Goal: Task Accomplishment & Management: Use online tool/utility

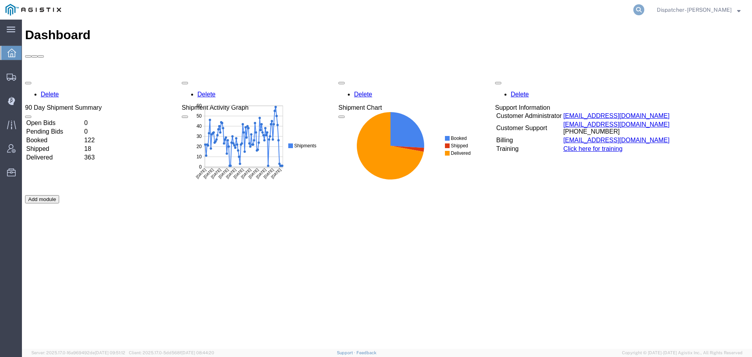
click at [635, 10] on icon at bounding box center [638, 9] width 11 height 11
type input "56477902"
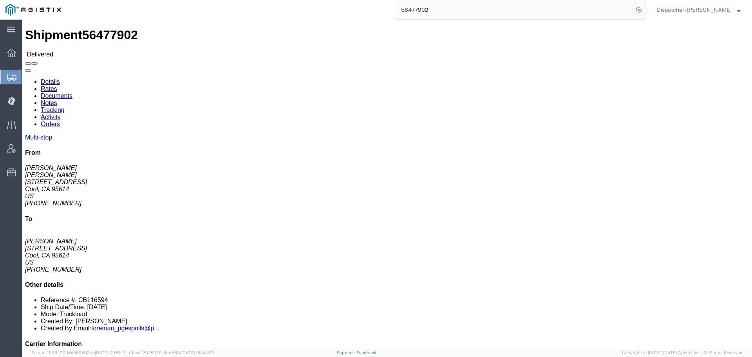
click link "Documents"
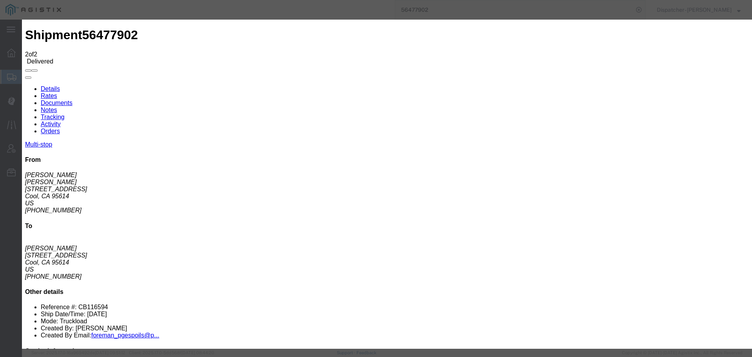
type input "C:\fakepath\56477902trktag.pdf"
select select
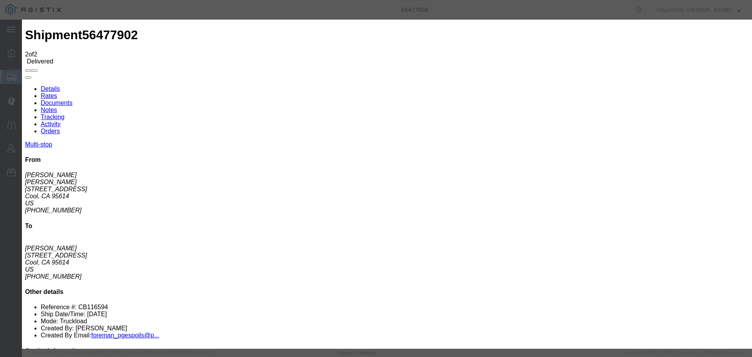
select select
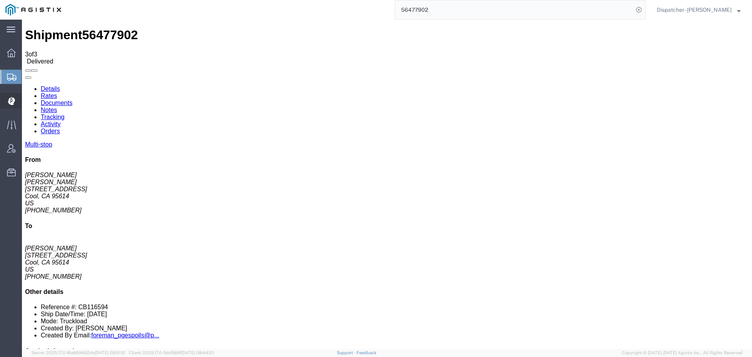
click at [8, 103] on icon at bounding box center [11, 101] width 7 height 8
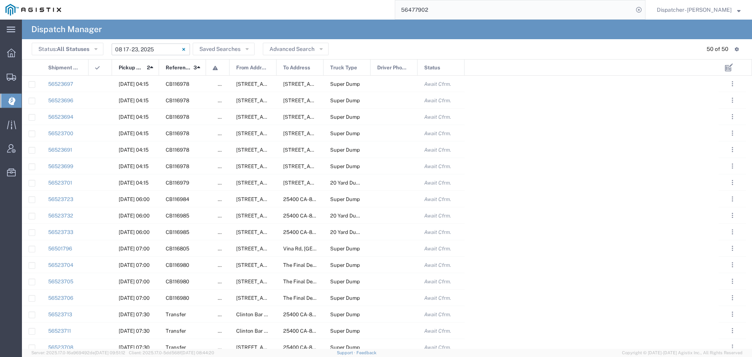
click at [160, 47] on input "08/17/2025 - 08/23/2025" at bounding box center [151, 49] width 78 height 12
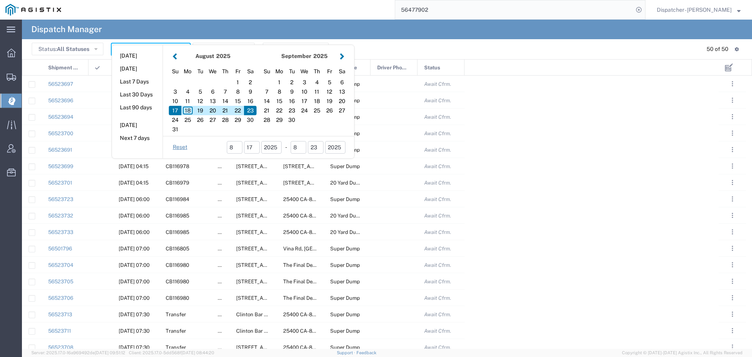
click at [159, 49] on aside "Today Yesterday Last 7 Days Last 30 Days Last 90 days Tomorrow Next 7 days" at bounding box center [137, 101] width 51 height 113
click at [188, 107] on div "18" at bounding box center [187, 110] width 13 height 9
click at [187, 107] on div "18" at bounding box center [187, 110] width 13 height 9
type input "08/18/2025"
type input "08/18/2025 - 08/18/2025"
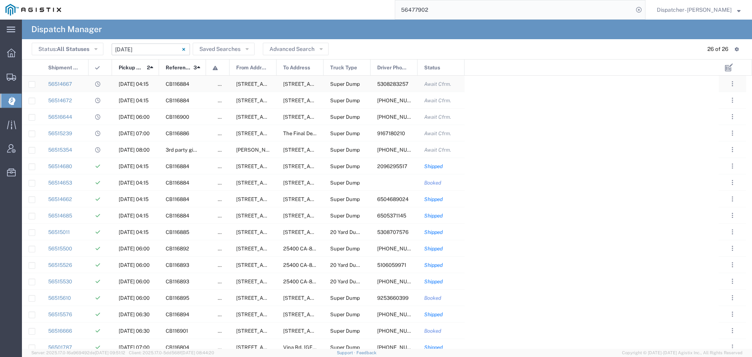
click at [111, 87] on div at bounding box center [100, 84] width 23 height 16
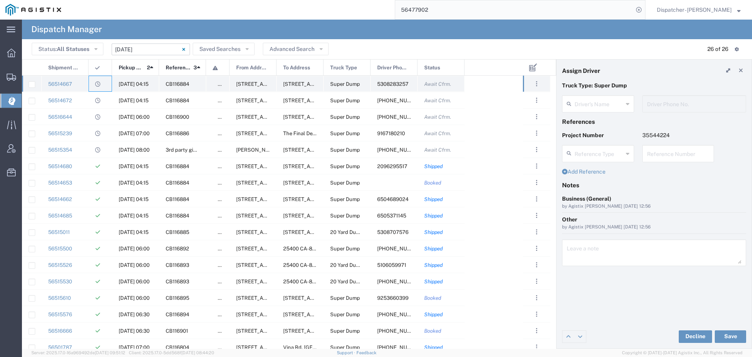
type input "Richard Russell"
type input "5308283257"
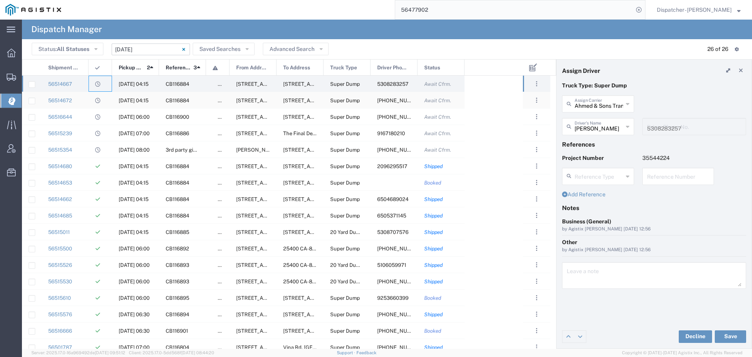
click at [110, 98] on div at bounding box center [100, 100] width 23 height 16
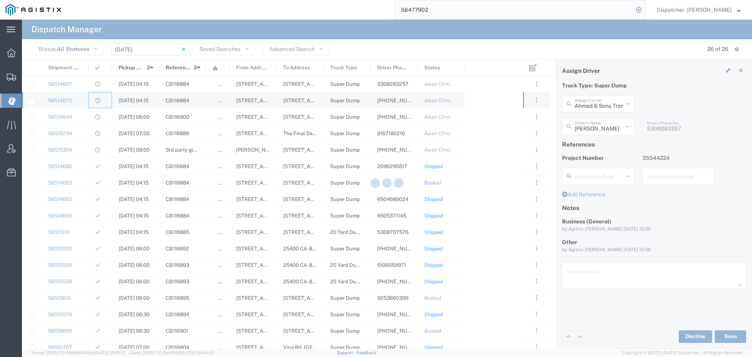
type input "E.P.A. Trucking"
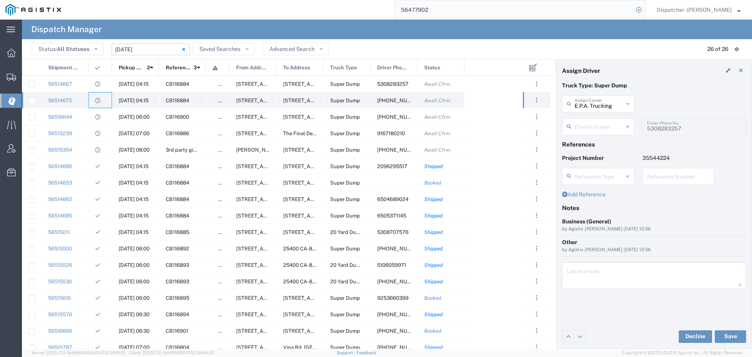
type input "Jorge Ramirez"
type input "650-384-1848"
click at [107, 115] on div at bounding box center [100, 116] width 23 height 16
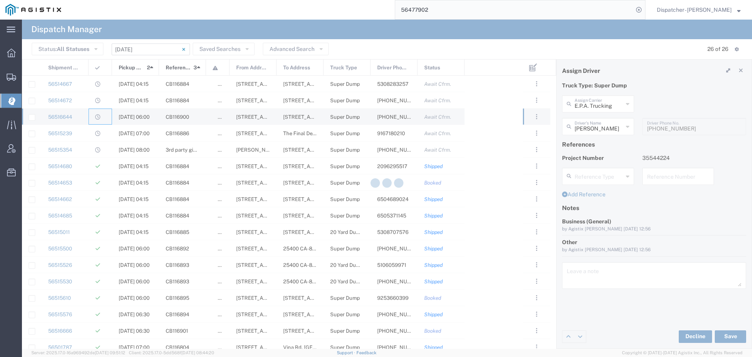
type input "Mark W Seimeit"
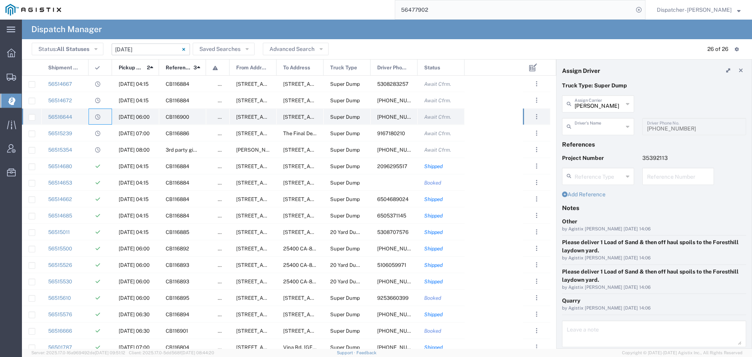
type input "Rosendo Gutierrez"
type input "530-870-0226"
click at [104, 136] on div at bounding box center [100, 133] width 23 height 16
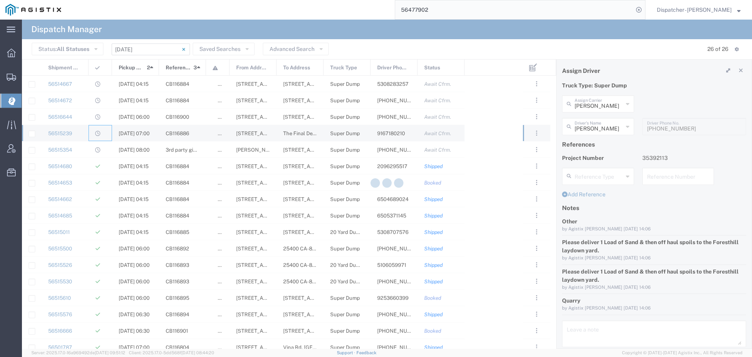
type input "Bowman & Sons Trucking, Inc"
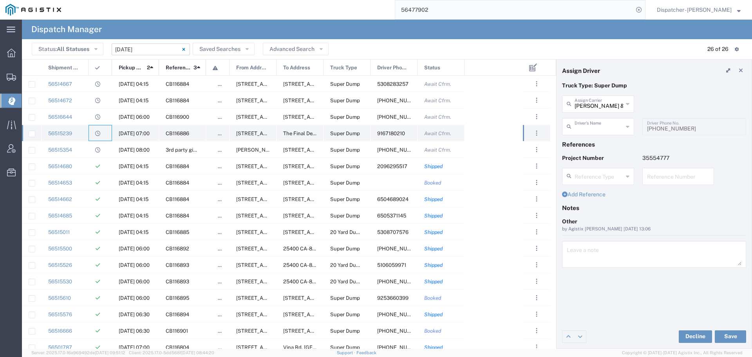
type input "Alana Gibbs"
type input "9167180210"
click at [90, 150] on div at bounding box center [100, 149] width 23 height 16
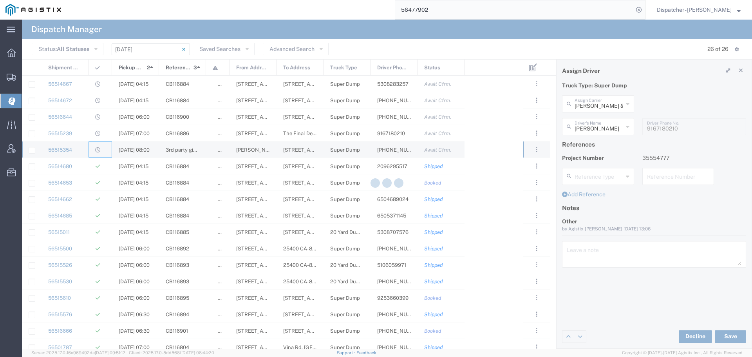
type input "Traxx Equipment Rental and Excavation"
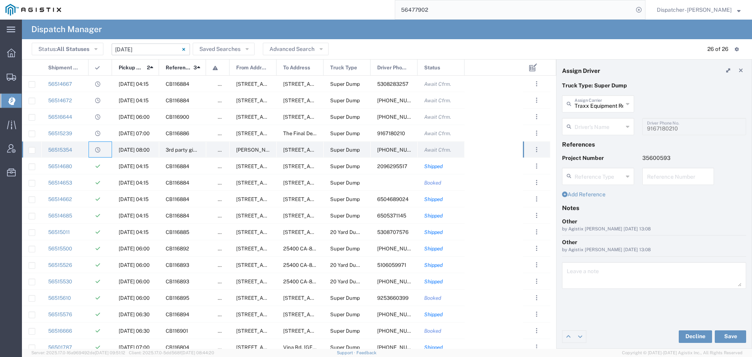
type input "Ronald Harvill"
type input "661-342-6966"
click at [88, 169] on div "56514680" at bounding box center [65, 166] width 47 height 16
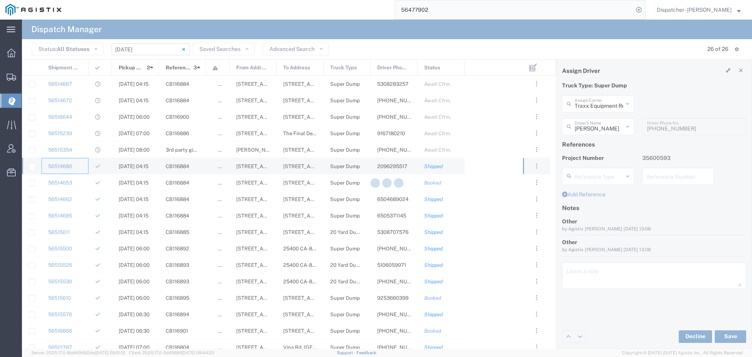
type input "Bowman & Sons Trucking, Inc"
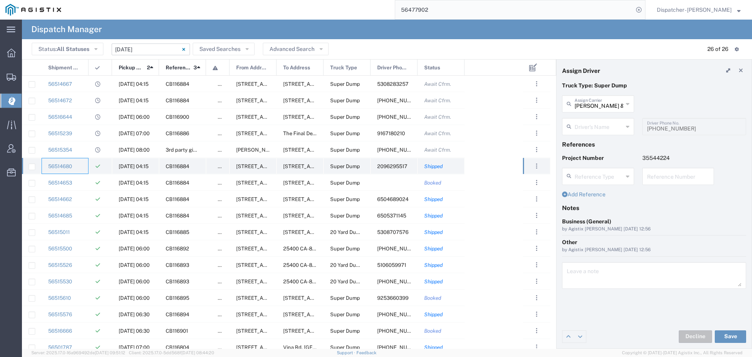
type input "Timothy Eure"
type input "2096295517"
click at [82, 189] on div "56514653" at bounding box center [65, 182] width 47 height 16
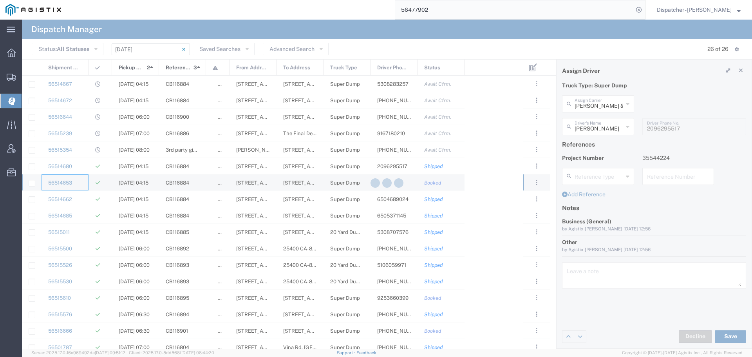
type input "Vasile Budean"
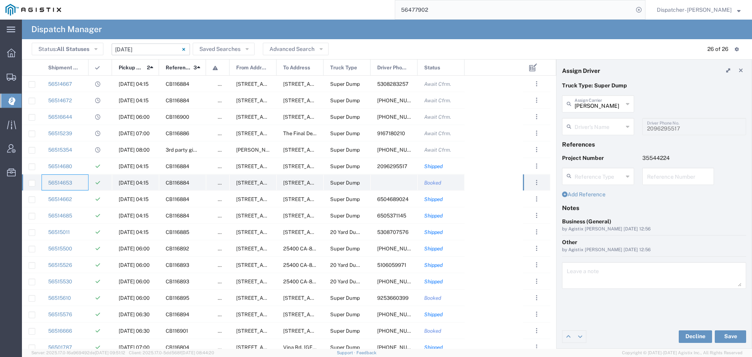
type input "Ovidiu Morar"
click at [80, 199] on div "56514662" at bounding box center [65, 199] width 47 height 16
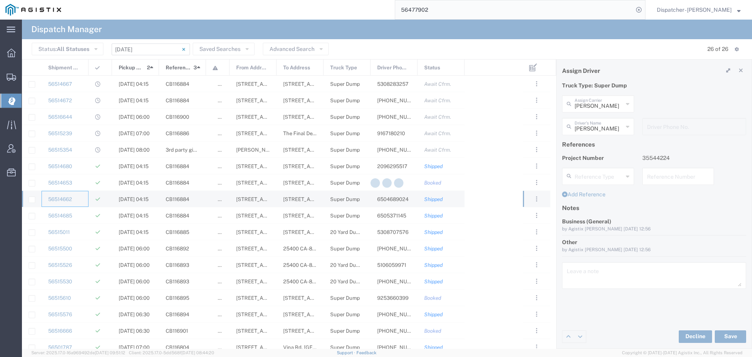
type input "E.P.A. Trucking"
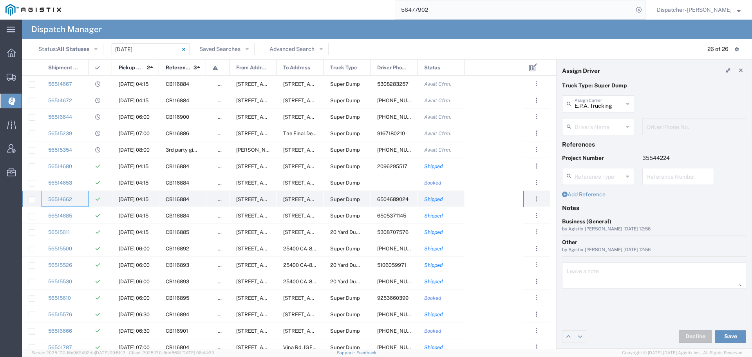
type input "Humberto Ramirez"
type input "6504689024"
click at [82, 213] on div "56514685" at bounding box center [65, 215] width 47 height 16
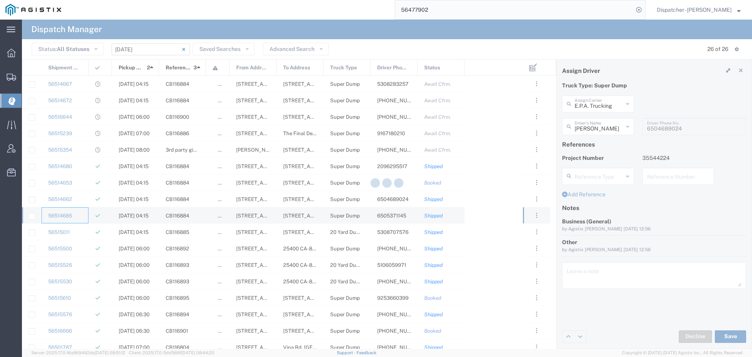
type input "Olegario Ramirez"
type input "6505371145"
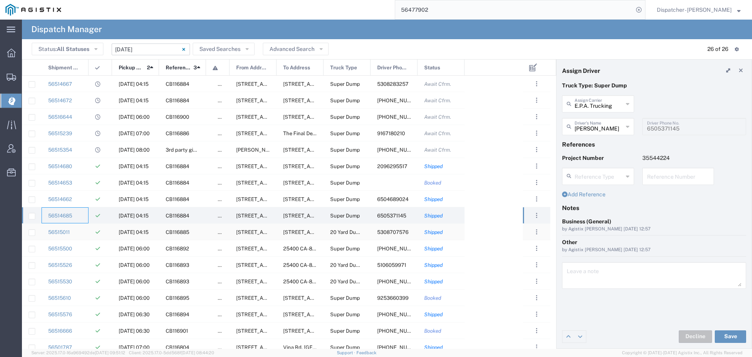
click at [83, 228] on div "56515011" at bounding box center [65, 232] width 47 height 16
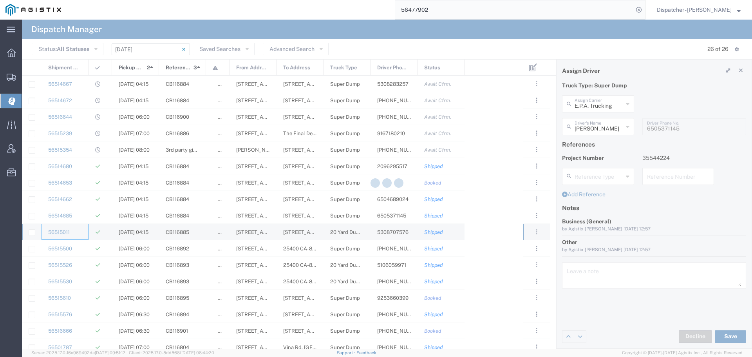
type input "Tyler's Trucking LLC"
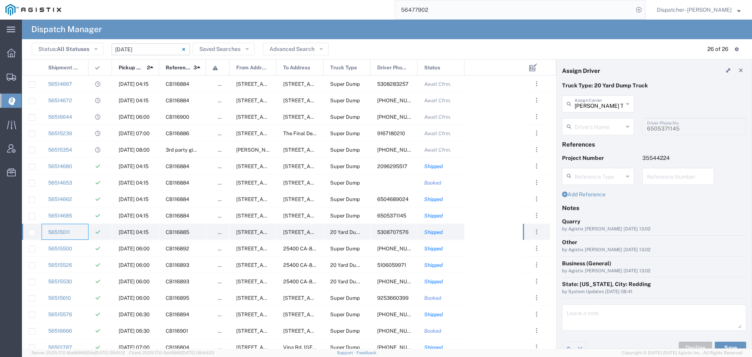
type input "Anthony Tyler"
type input "5308707576"
click at [83, 247] on div "56515500" at bounding box center [65, 248] width 47 height 16
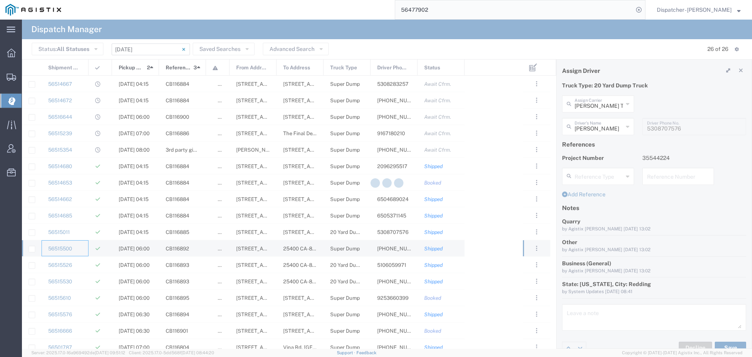
type input "Bowman & Sons Trucking, Inc"
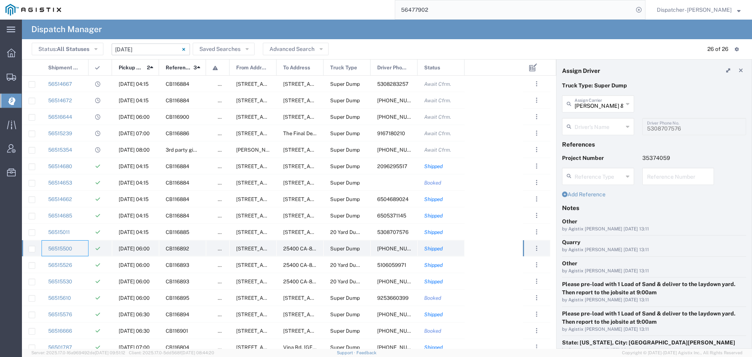
type input "Endy Gutierrez"
type input "916-604-1955"
click at [82, 264] on div "56515526" at bounding box center [65, 265] width 47 height 16
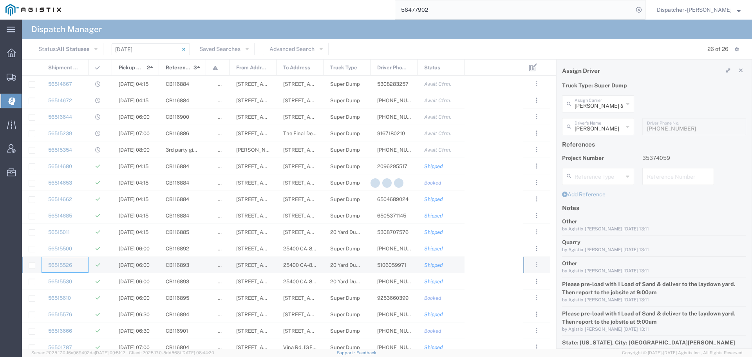
type input "Aqil Khan"
type input "5106059971"
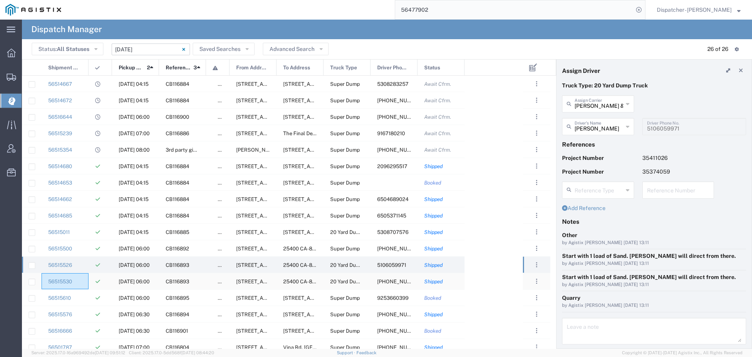
click at [77, 282] on div "56515530" at bounding box center [65, 281] width 47 height 16
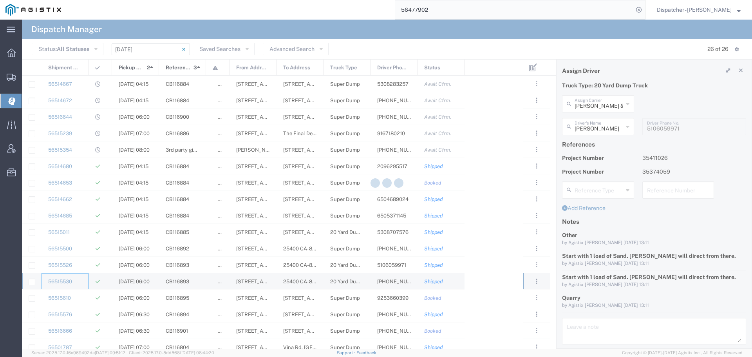
type input "Nick Snyder"
type input "(216) 217-4288"
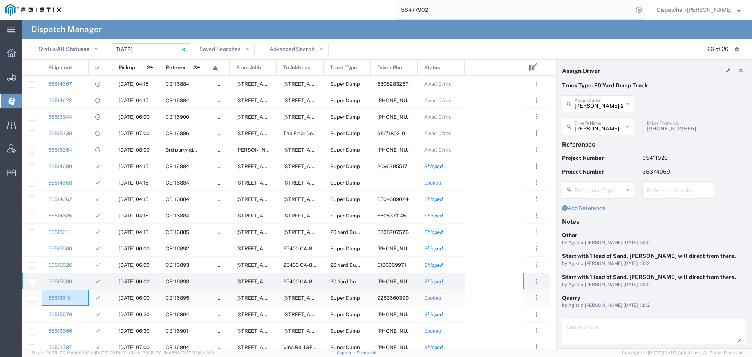
click at [81, 296] on div "56515610" at bounding box center [65, 297] width 47 height 16
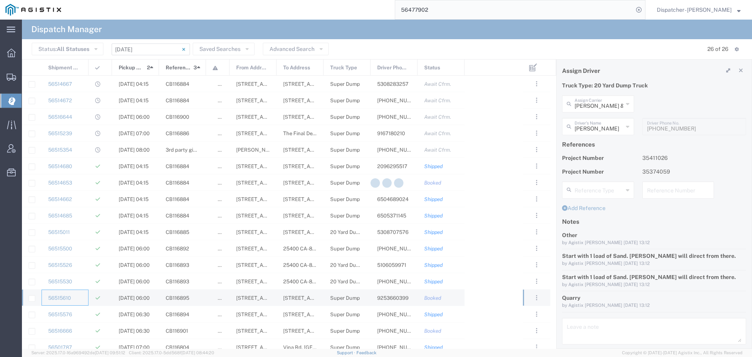
type input "John Townsley"
type input "9253660399"
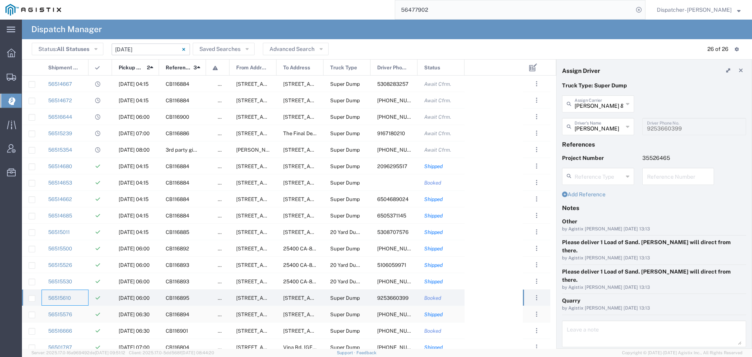
click at [81, 316] on div "56515576" at bounding box center [65, 314] width 47 height 16
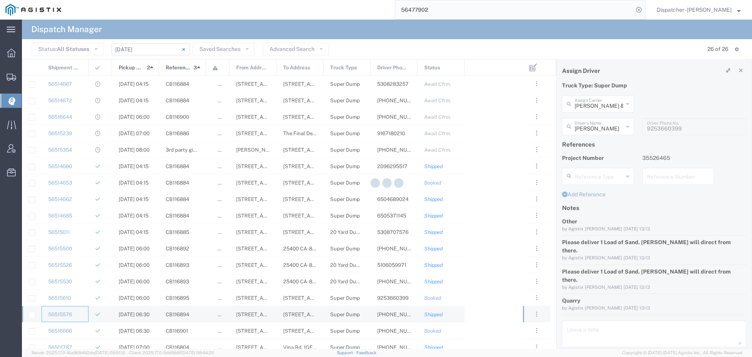
type input "Gab & Sons Trucking LLC"
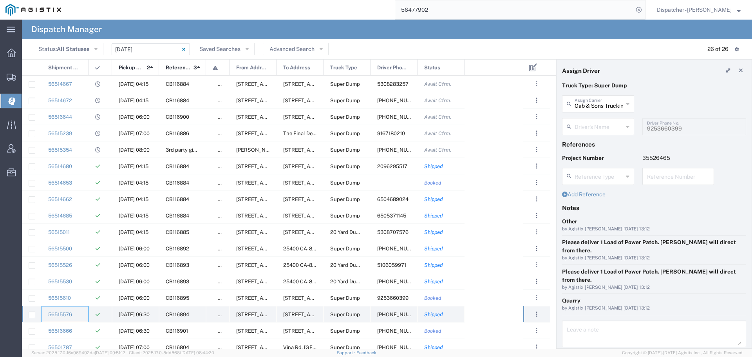
type input "Gabino Rodriguez"
type input "510-706-5887"
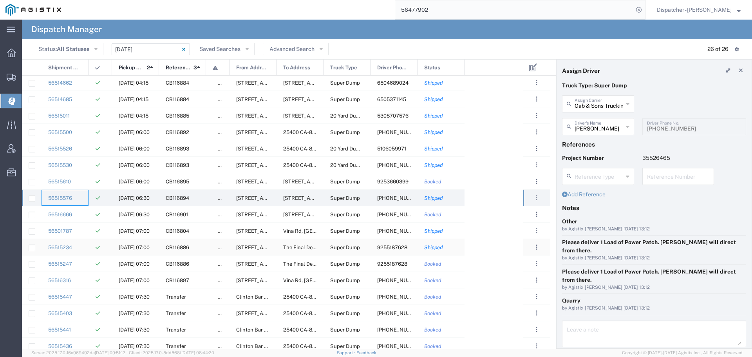
scroll to position [117, 0]
click at [83, 213] on div "56516666" at bounding box center [65, 213] width 47 height 16
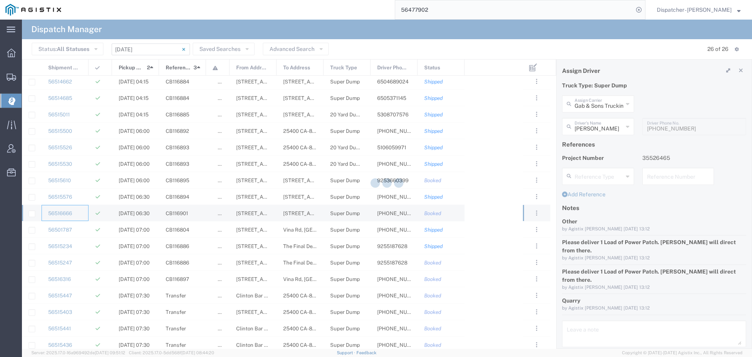
type input "Mark W Seimeit"
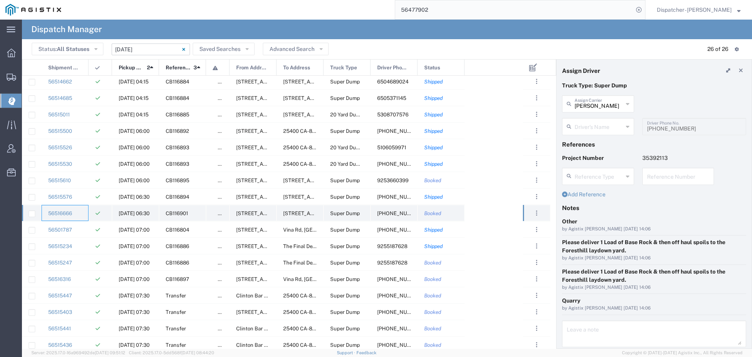
type input "Joseph Earl Costa"
type input "916-672-0427"
click at [78, 228] on div "56501787" at bounding box center [65, 229] width 47 height 16
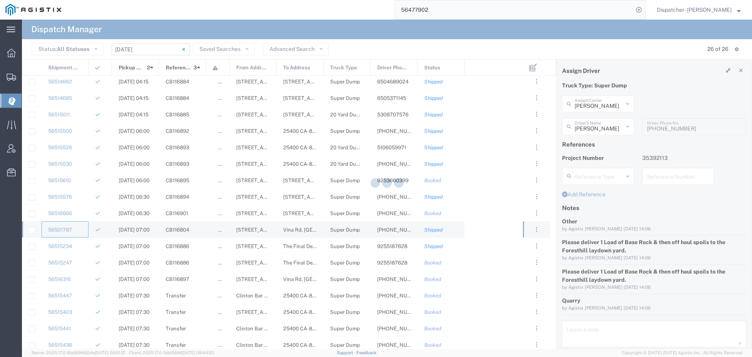
type input "MX Trucking"
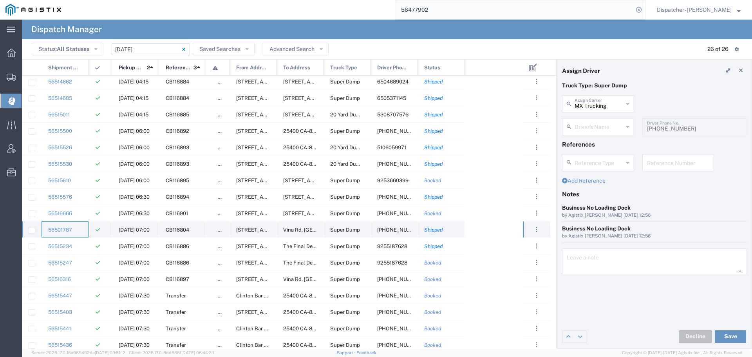
type input "Kenny Ricci"
type input "916-207-5484"
click at [83, 249] on div "56515234" at bounding box center [65, 246] width 47 height 16
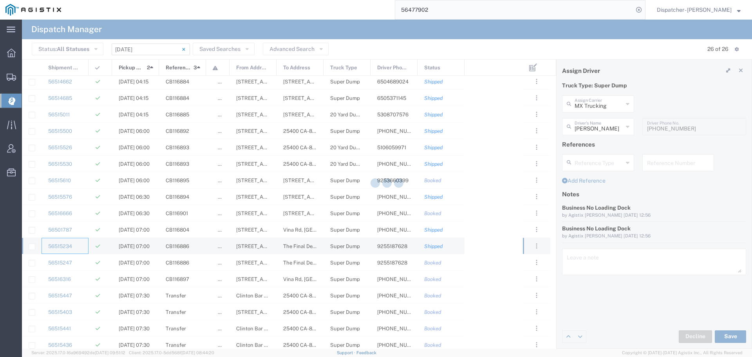
type input "SJC Trucking Inc"
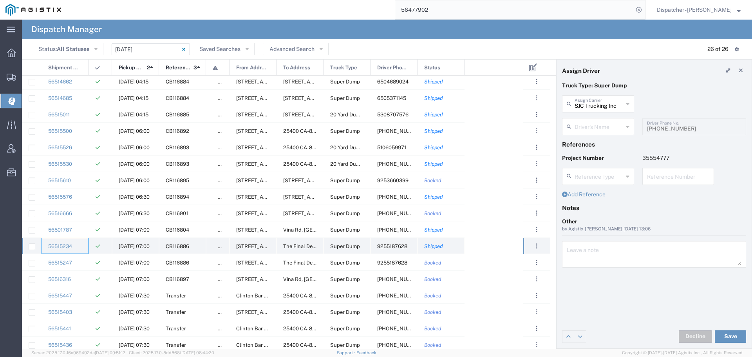
type input "Sergio Juarez-Camacho"
type input "9255187628"
click at [85, 265] on div "56515247" at bounding box center [65, 262] width 47 height 16
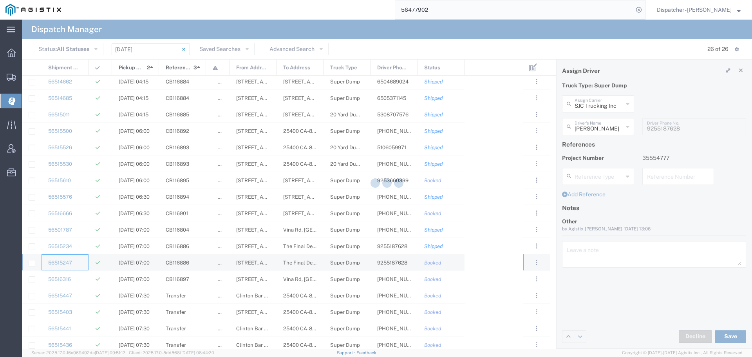
type input "Brayan Alexis Juarez Camacho"
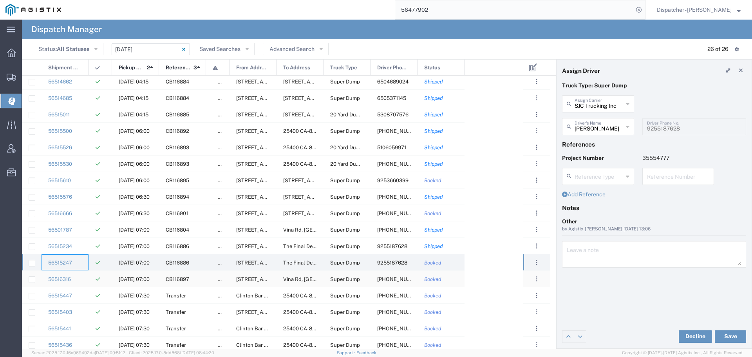
click at [89, 276] on div at bounding box center [100, 279] width 23 height 16
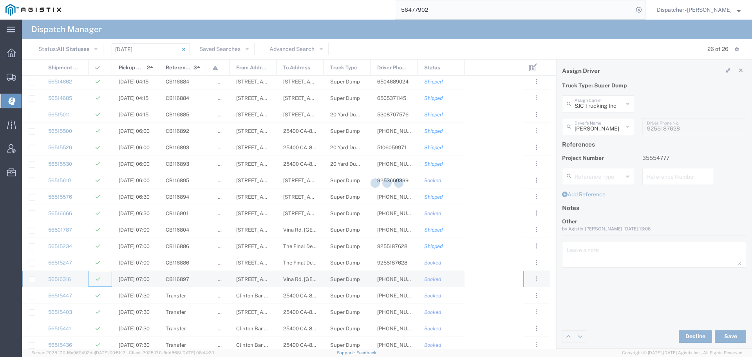
type input "David E Bell Trucking"
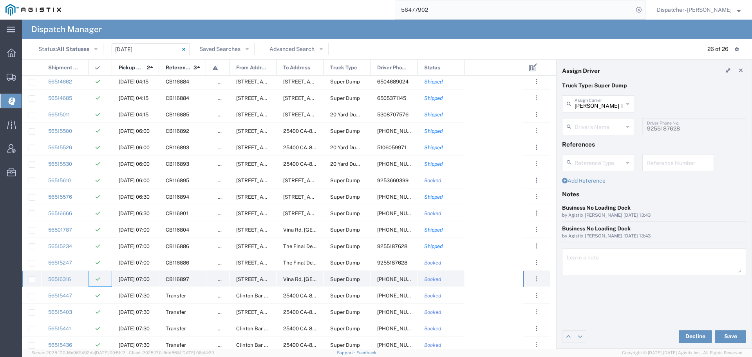
type input "David Bell"
type input "650-333-9518"
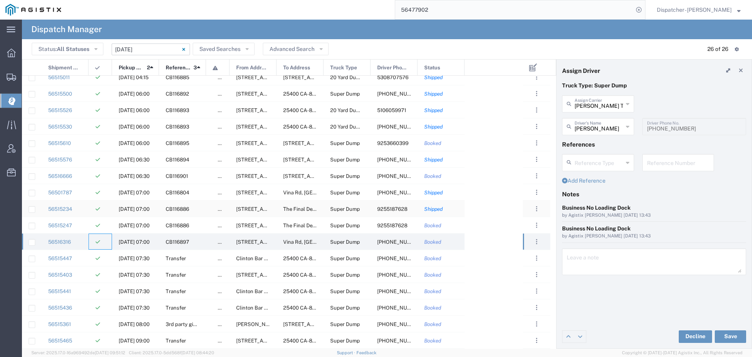
scroll to position [155, 0]
click at [89, 264] on div at bounding box center [100, 258] width 23 height 16
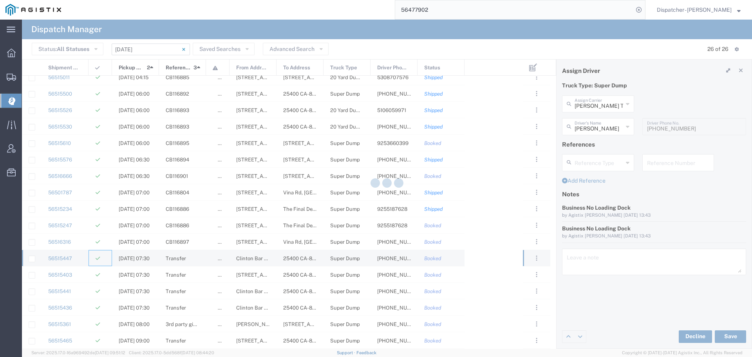
type input "Rick Martin Construction & Gen Engineering Corp"
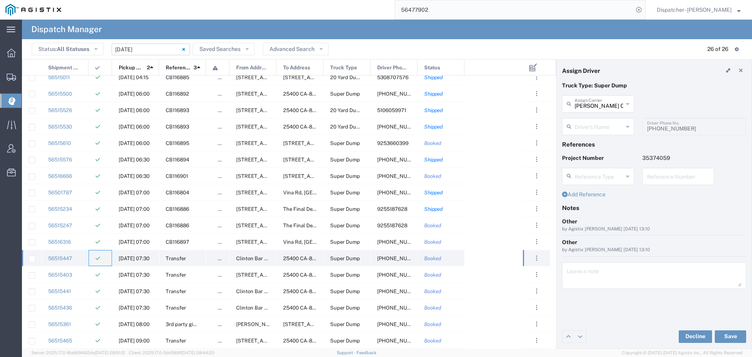
type input "Frank Sloniker"
type input "209-304-5520"
click at [90, 271] on div at bounding box center [100, 274] width 23 height 16
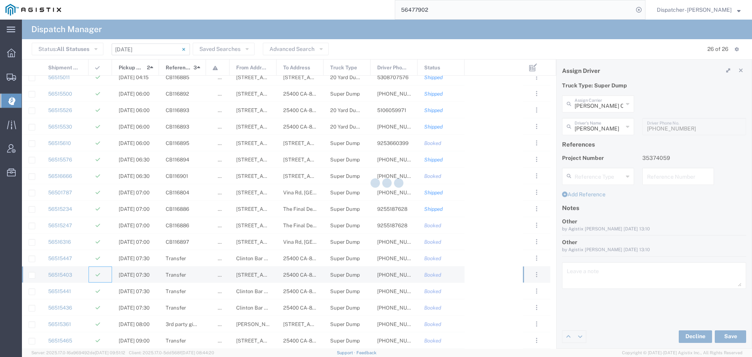
type input "Bowman & Sons Trucking, Inc"
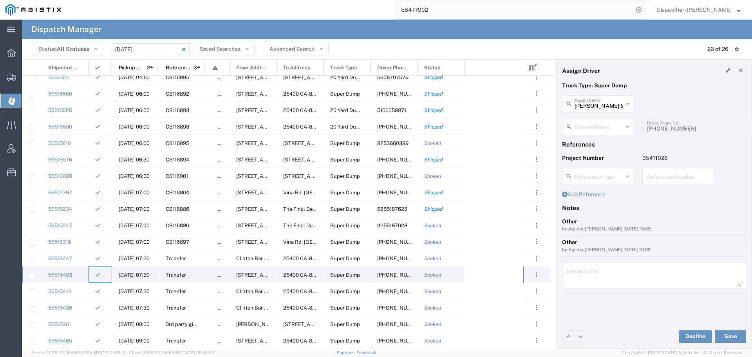
type input "Larry Red"
type input "530-957-0821"
click at [86, 291] on div "56515441" at bounding box center [65, 291] width 47 height 16
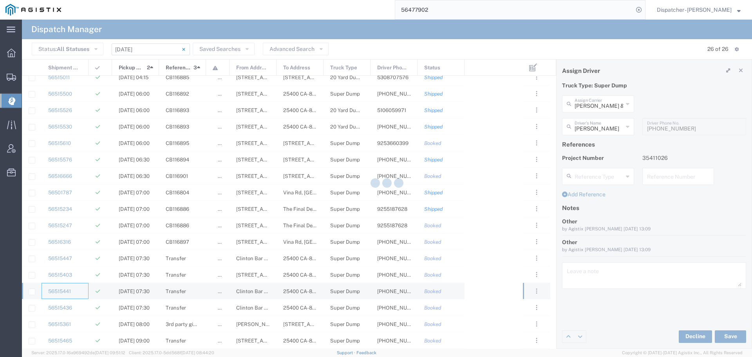
type input "Jays Trucking"
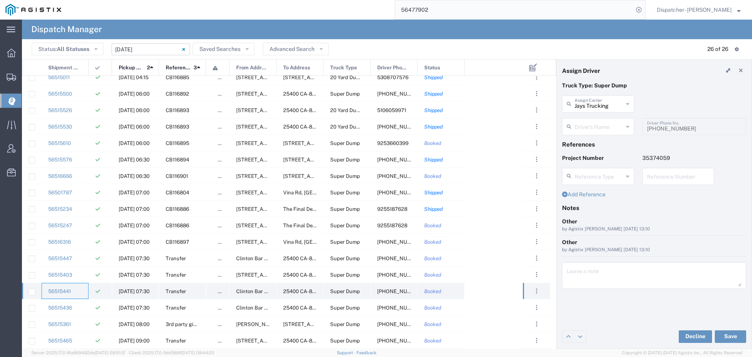
type input "Jason Samra"
type input "530-867-7939"
click at [80, 302] on div "56515436" at bounding box center [65, 307] width 47 height 16
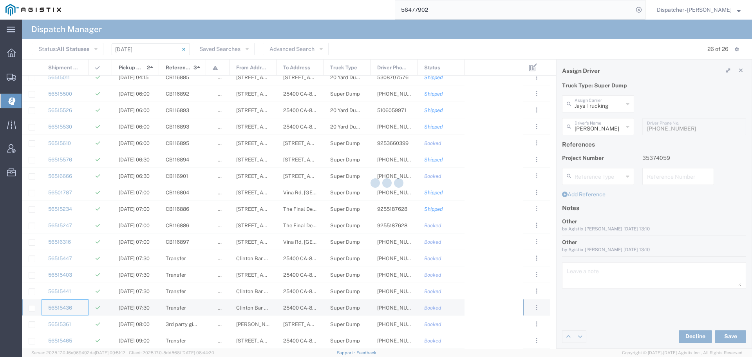
type input "Bowman & Sons Trucking, Inc"
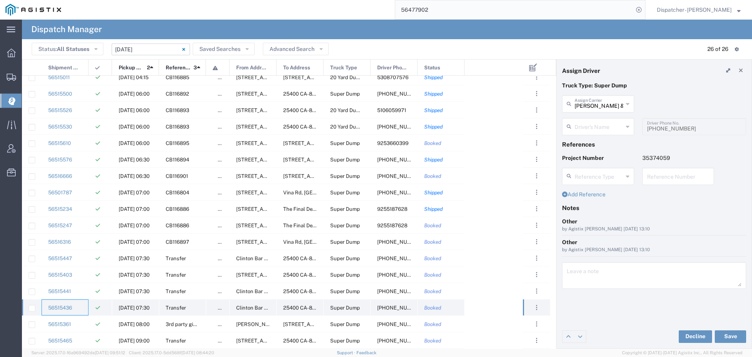
type input "Mike Riccobuano"
type input "916-346-6068"
click at [79, 323] on div "56515361" at bounding box center [65, 324] width 47 height 16
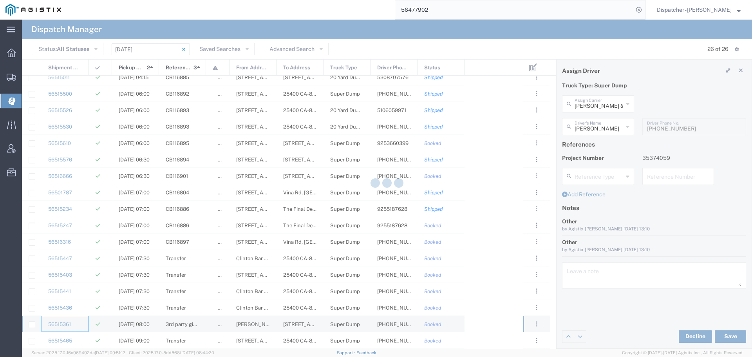
type input "Bryan Schmidt"
type input "530-440-2058"
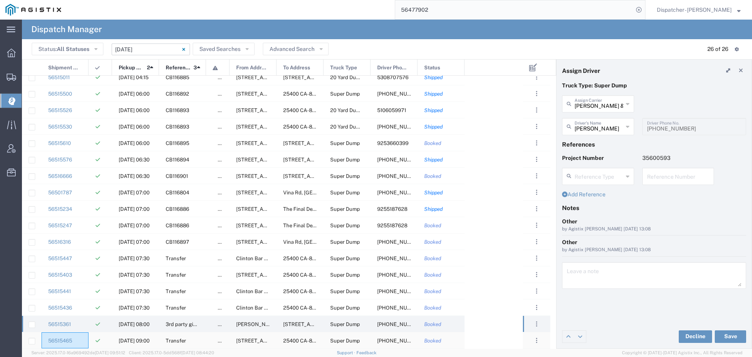
click at [79, 338] on div "56515465" at bounding box center [65, 340] width 47 height 16
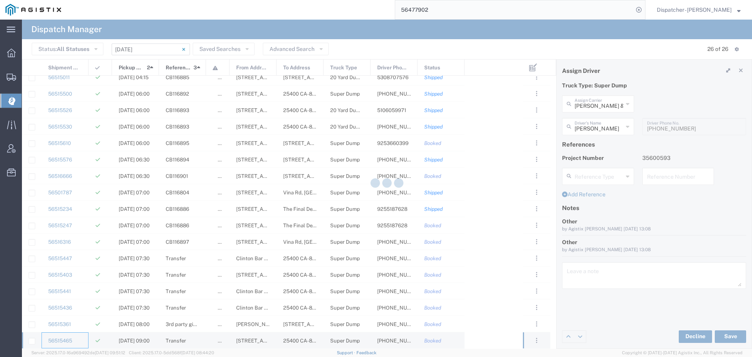
type input "Edgar Horta-Vega"
type input "916-316-1206"
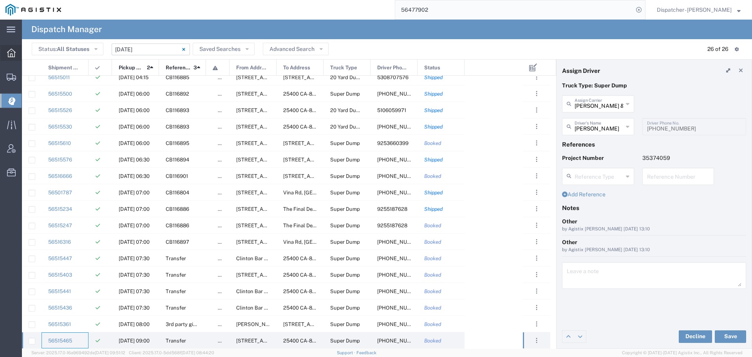
click at [10, 54] on icon at bounding box center [11, 53] width 9 height 9
